Goal: Transaction & Acquisition: Purchase product/service

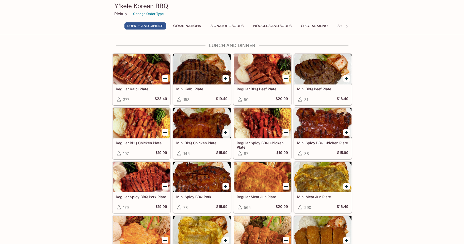
click at [348, 25] on icon at bounding box center [346, 26] width 5 height 5
click at [335, 27] on button "Catering" at bounding box center [330, 25] width 24 height 7
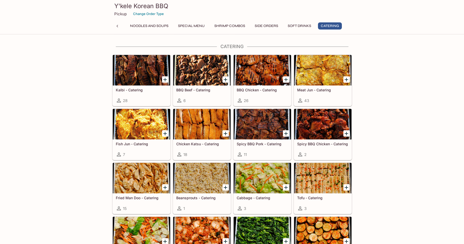
scroll to position [1011, 0]
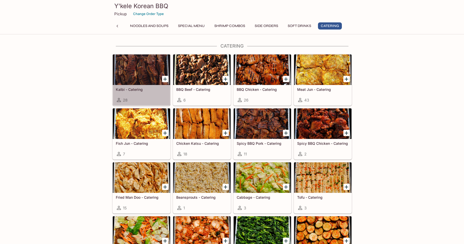
click at [145, 78] on div at bounding box center [141, 69] width 57 height 30
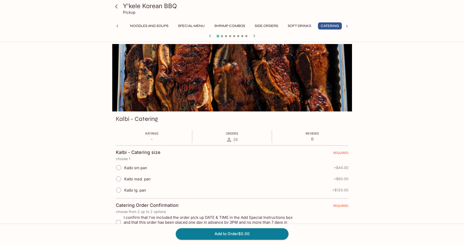
scroll to position [0, 126]
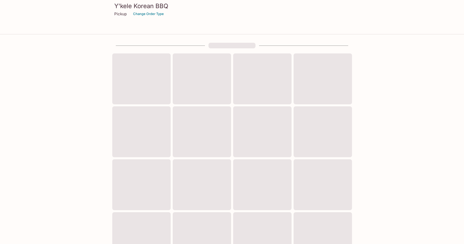
scroll to position [125, 0]
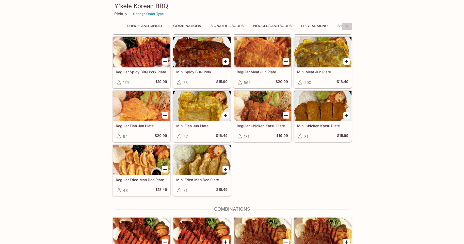
click at [347, 27] on icon at bounding box center [346, 26] width 5 height 5
click at [329, 26] on button "Catering" at bounding box center [330, 25] width 24 height 7
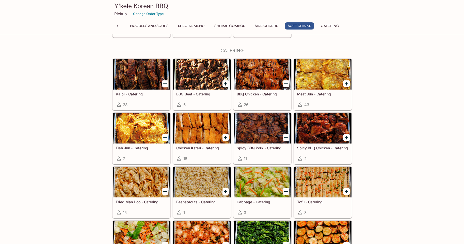
scroll to position [1011, 0]
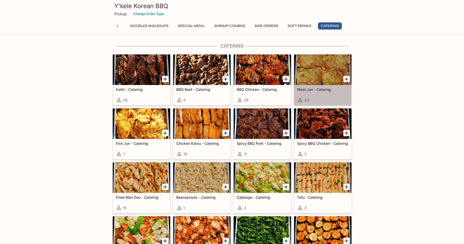
click at [318, 77] on div at bounding box center [322, 69] width 57 height 30
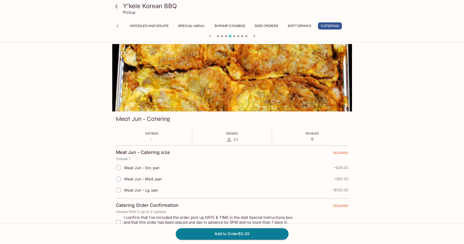
scroll to position [0, 126]
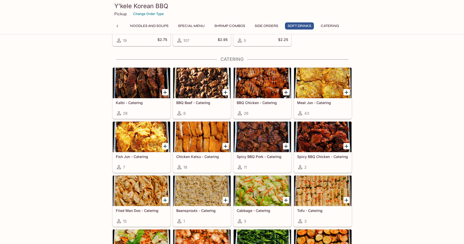
scroll to position [972, 0]
